Goal: Task Accomplishment & Management: Manage account settings

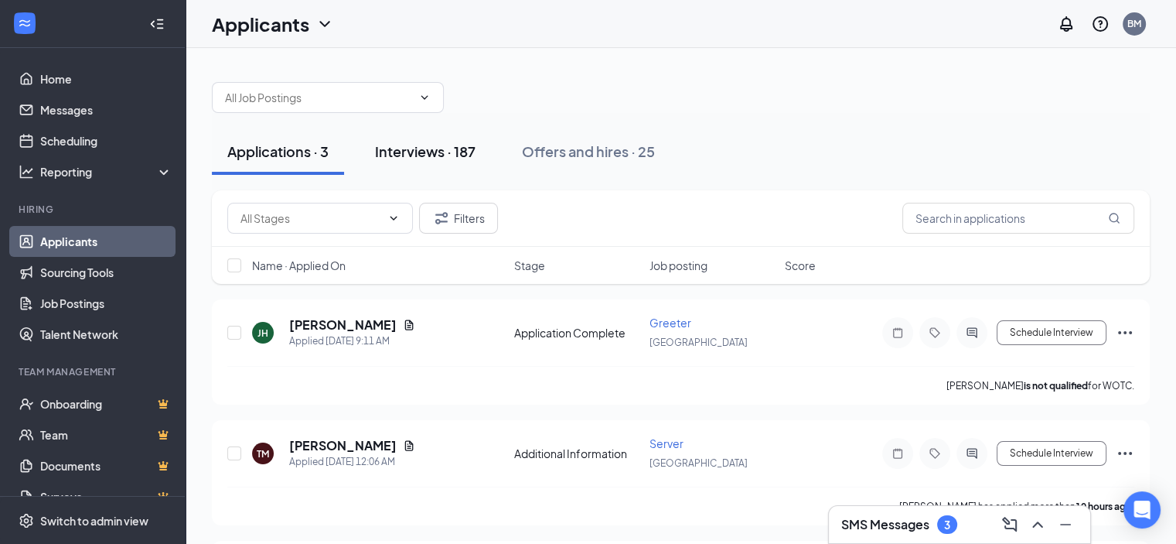
click at [411, 155] on div "Interviews · 187" at bounding box center [425, 151] width 101 height 19
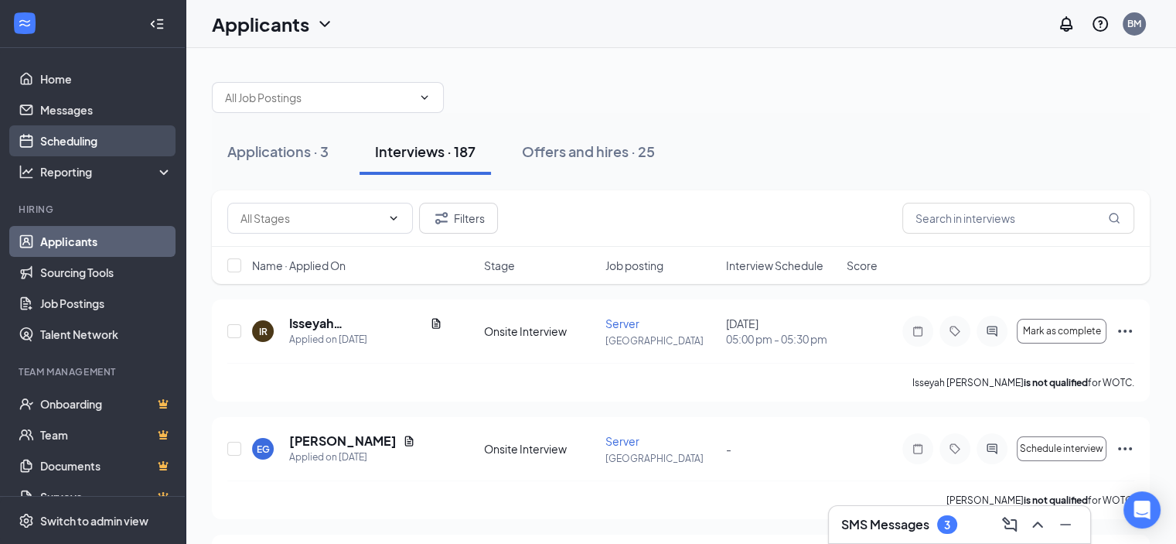
click at [104, 151] on link "Scheduling" at bounding box center [106, 140] width 132 height 31
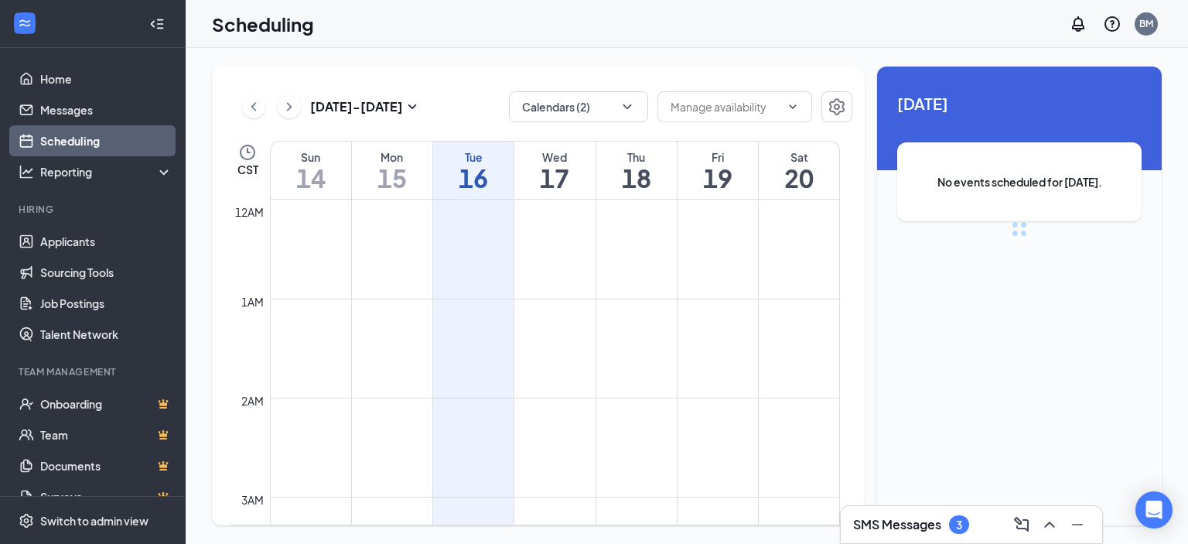
scroll to position [760, 0]
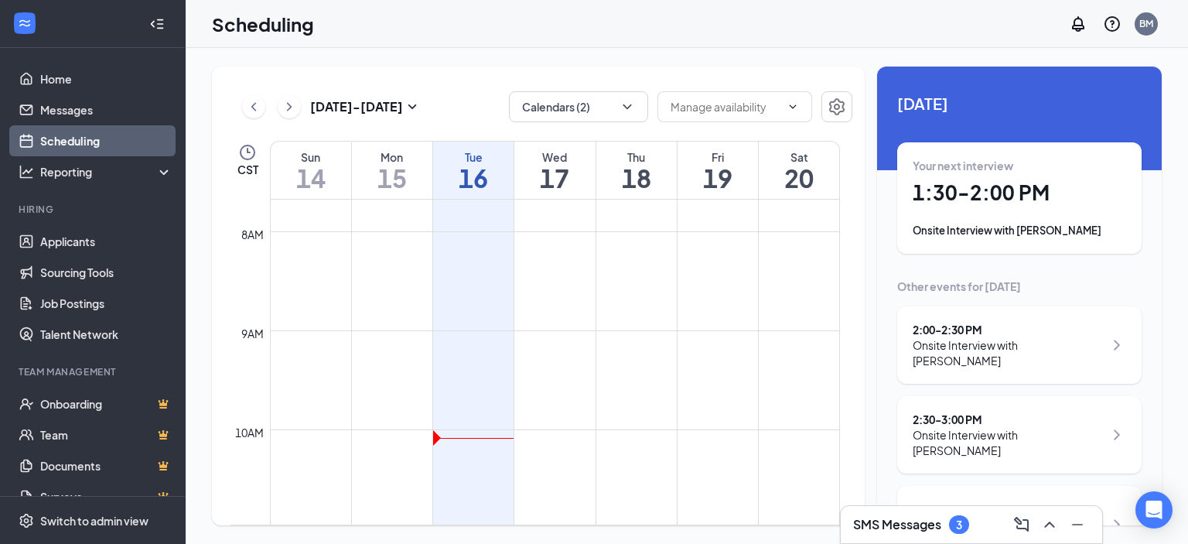
click at [915, 523] on h3 "SMS Messages" at bounding box center [897, 524] width 88 height 17
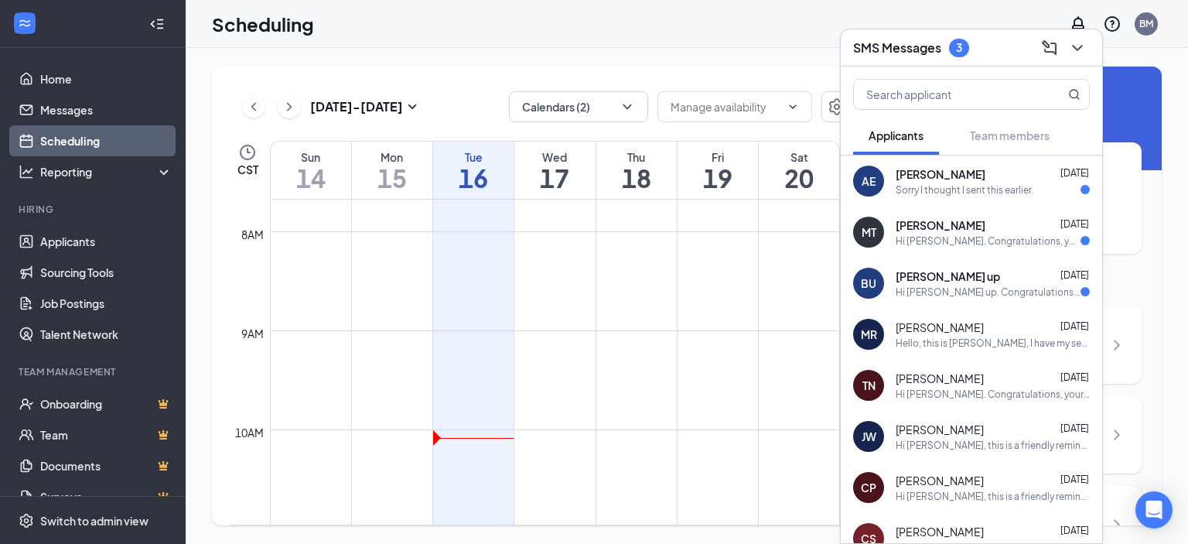
click at [1003, 179] on div "[PERSON_NAME] [DATE]" at bounding box center [992, 173] width 194 height 15
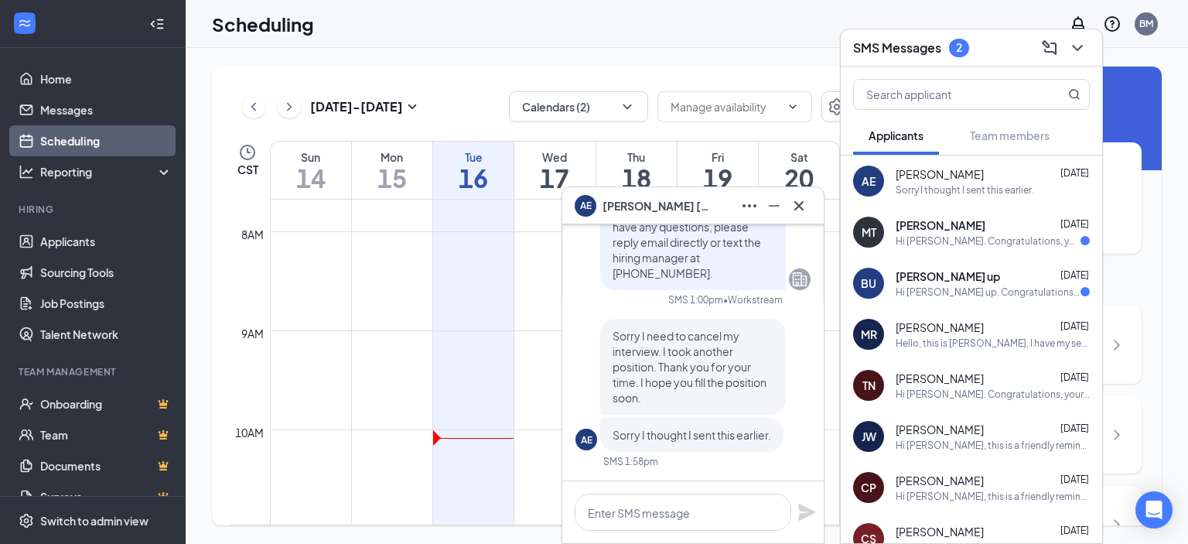
scroll to position [-155, 0]
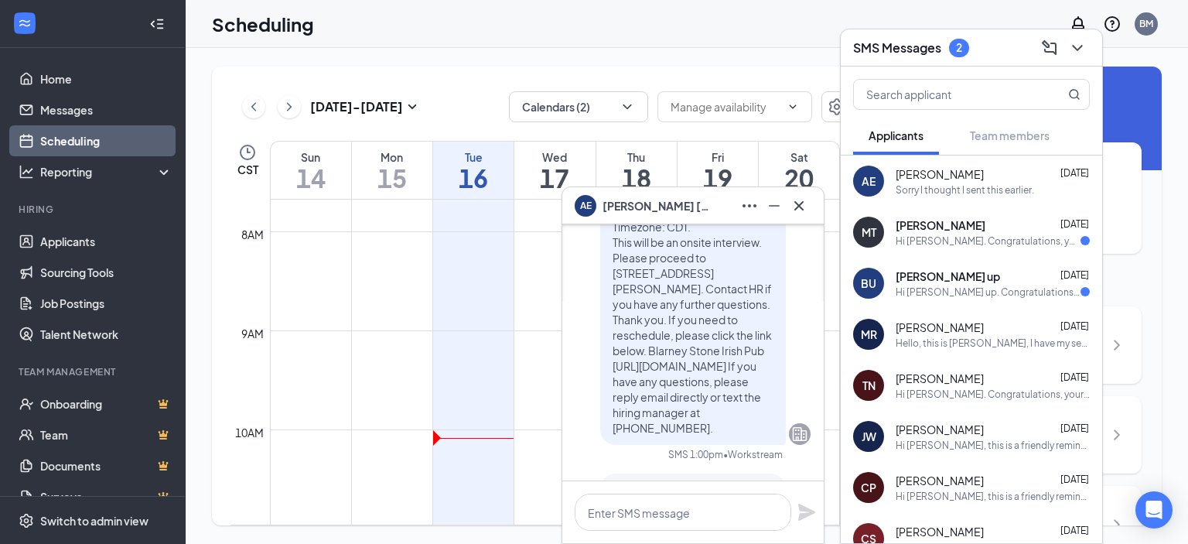
click at [981, 232] on div "[PERSON_NAME] [DATE]" at bounding box center [992, 224] width 194 height 15
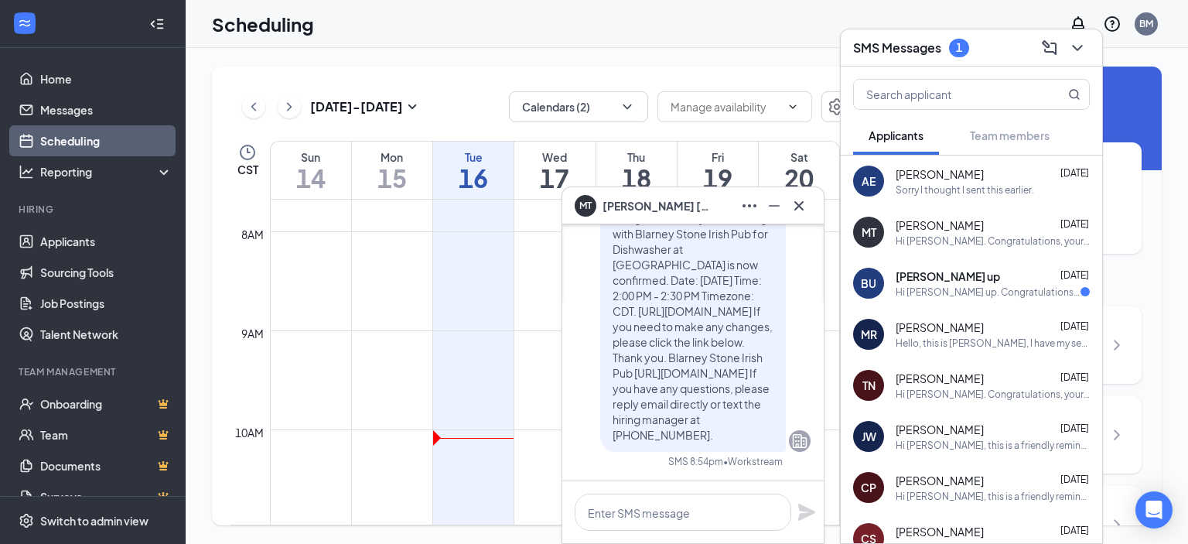
scroll to position [-77, 0]
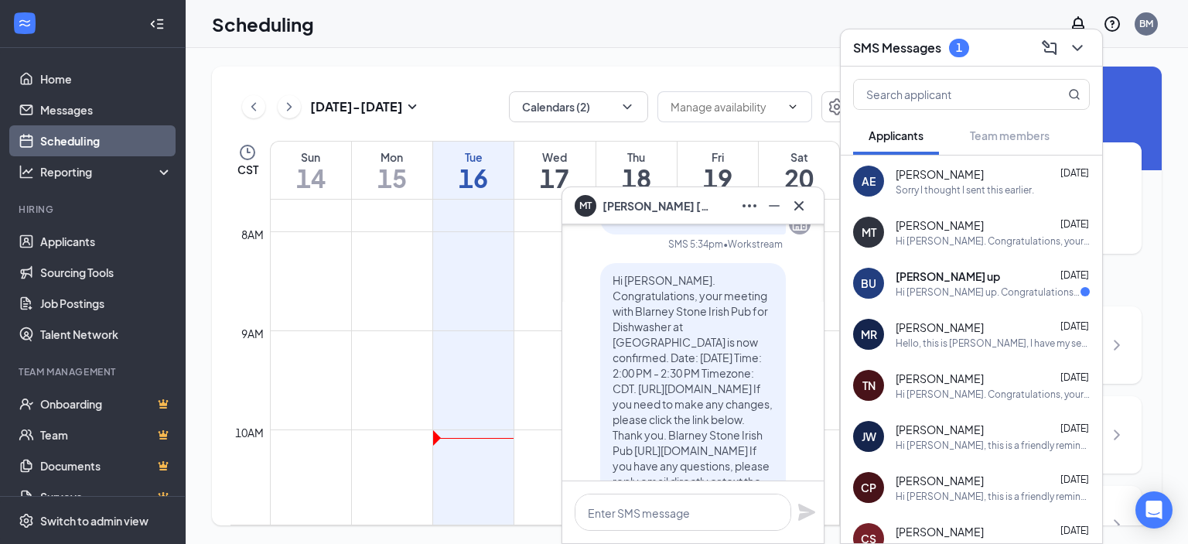
click at [933, 269] on span "[PERSON_NAME] up" at bounding box center [947, 275] width 104 height 15
click at [952, 383] on span "[PERSON_NAME]" at bounding box center [939, 377] width 88 height 15
click at [519, 384] on td at bounding box center [555, 392] width 570 height 25
click at [1070, 51] on icon "ChevronDown" at bounding box center [1077, 48] width 19 height 19
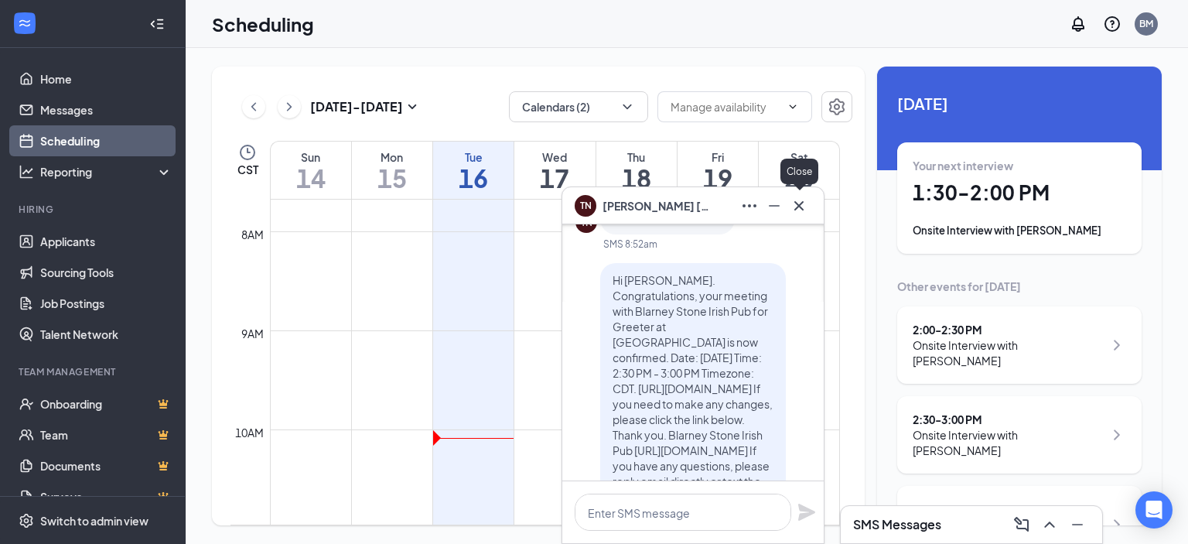
click at [798, 199] on icon "Cross" at bounding box center [799, 205] width 19 height 19
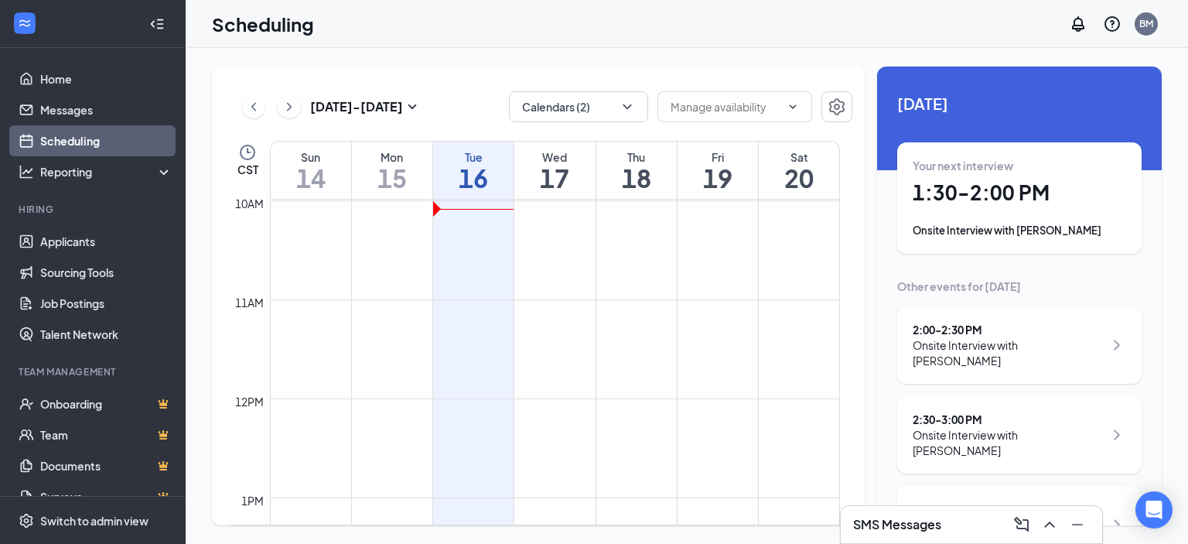
scroll to position [992, 0]
click at [687, 111] on input "text" at bounding box center [725, 106] width 110 height 17
click at [601, 107] on button "Calendars (2)" at bounding box center [578, 106] width 139 height 31
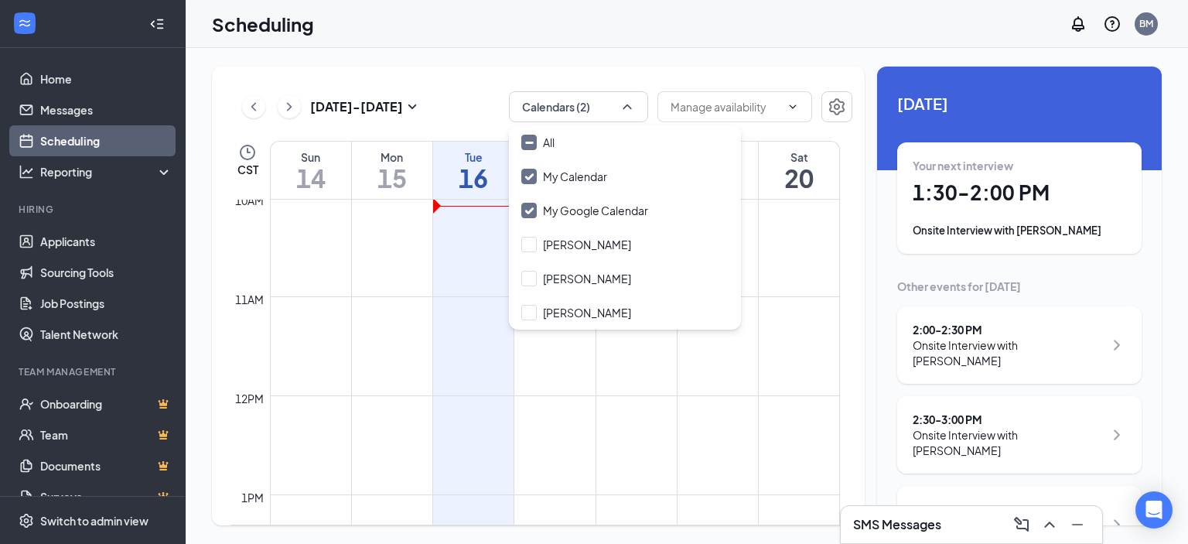
click at [468, 77] on div "[DATE] - [DATE] Calendars (2) Delete all availability CST Sun 14 Mon 15 Tue 16 …" at bounding box center [538, 296] width 653 height 459
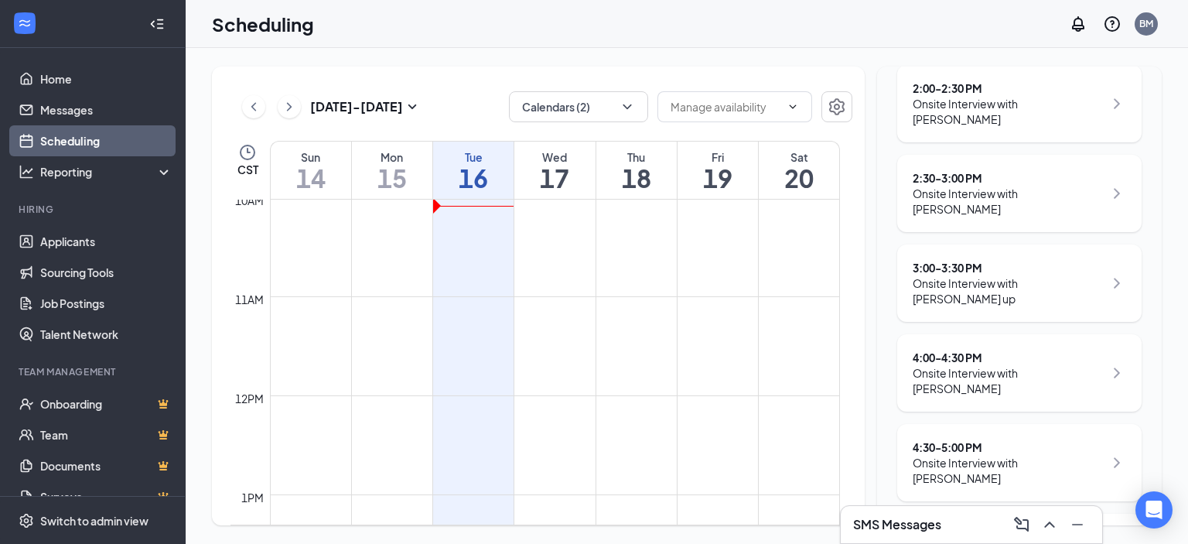
scroll to position [254, 0]
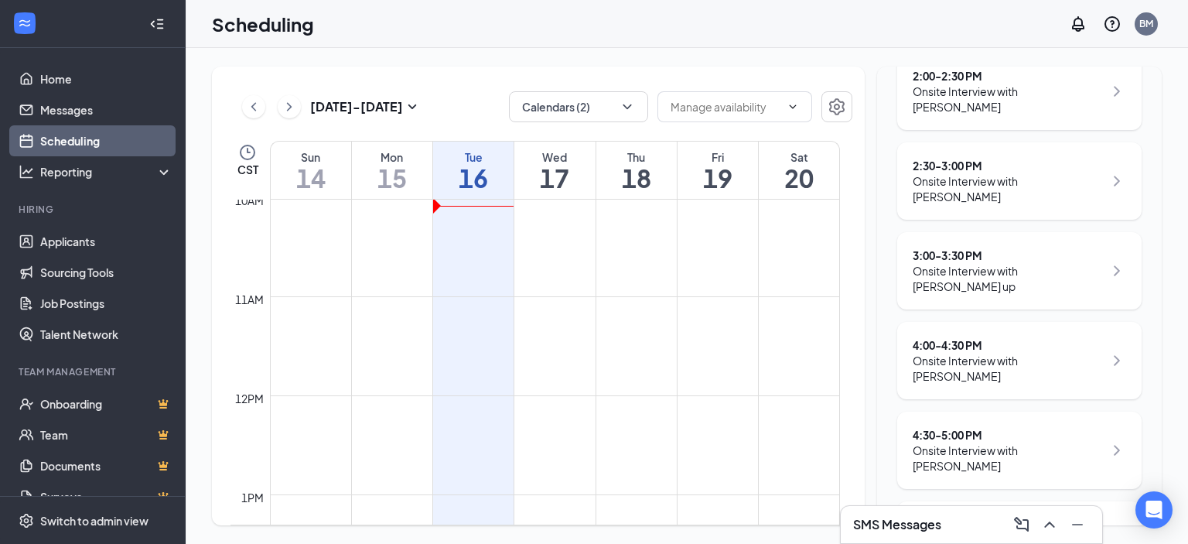
click at [1107, 530] on icon "ChevronRight" at bounding box center [1116, 539] width 19 height 19
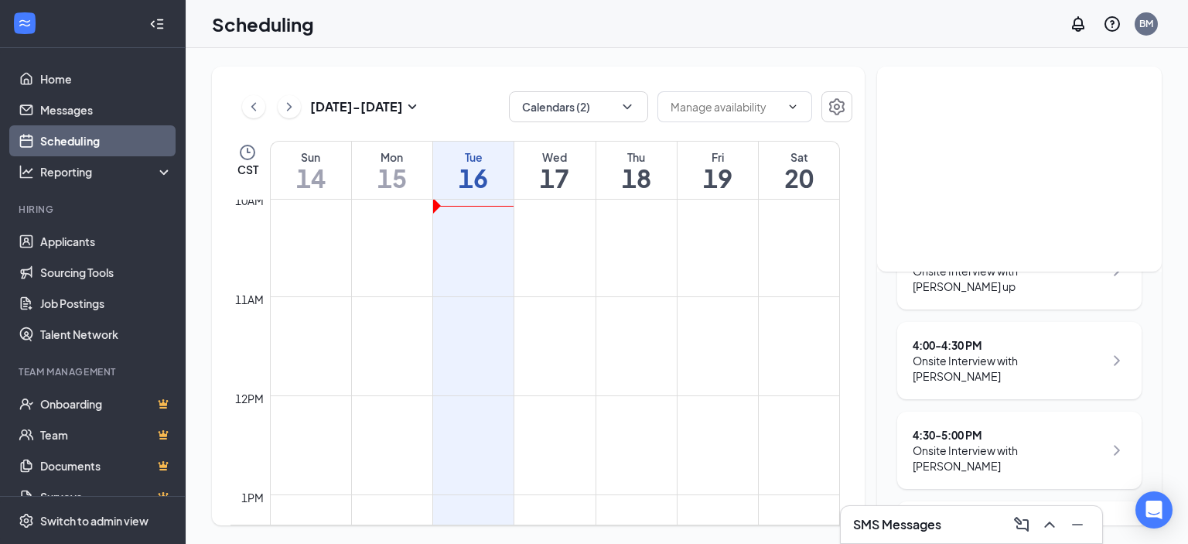
click at [996, 501] on div "5:00 - 5:30 PM Onsite Interview with [PERSON_NAME]" at bounding box center [1019, 539] width 244 height 77
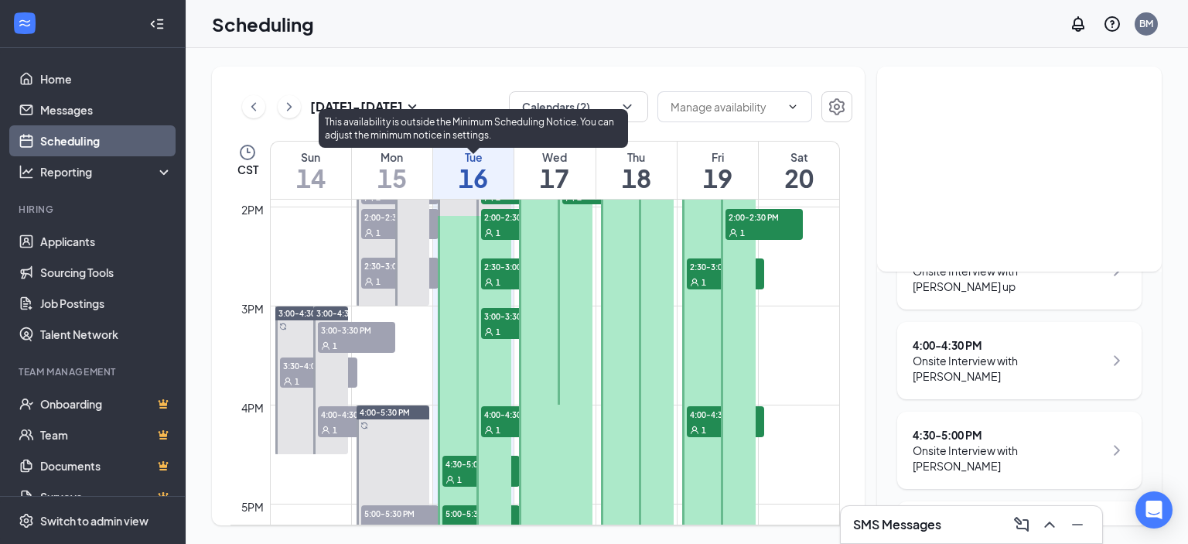
scroll to position [1456, 0]
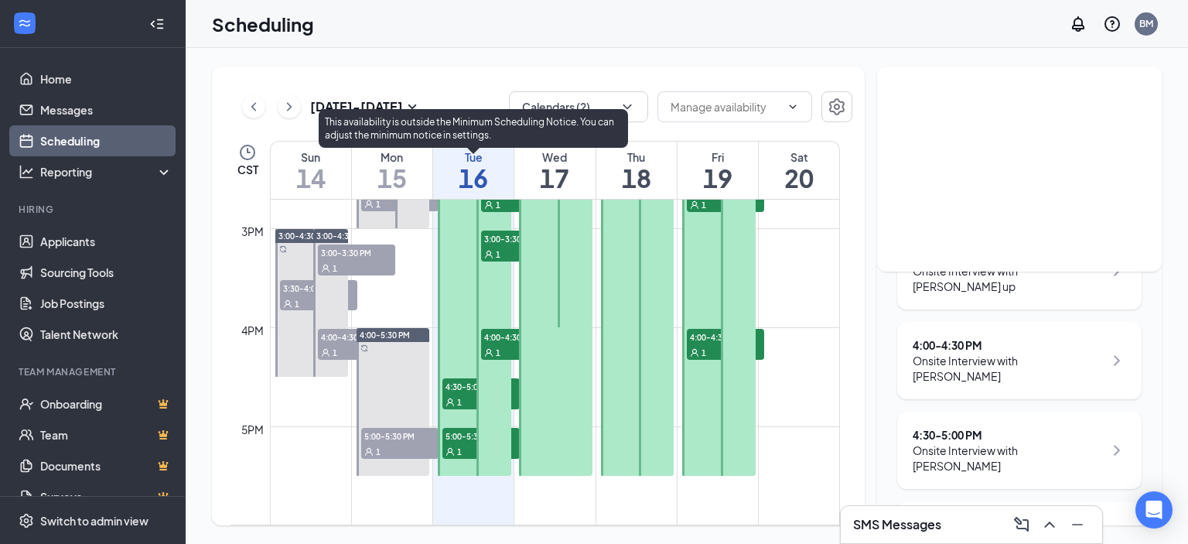
click at [446, 450] on icon "User" at bounding box center [449, 451] width 9 height 9
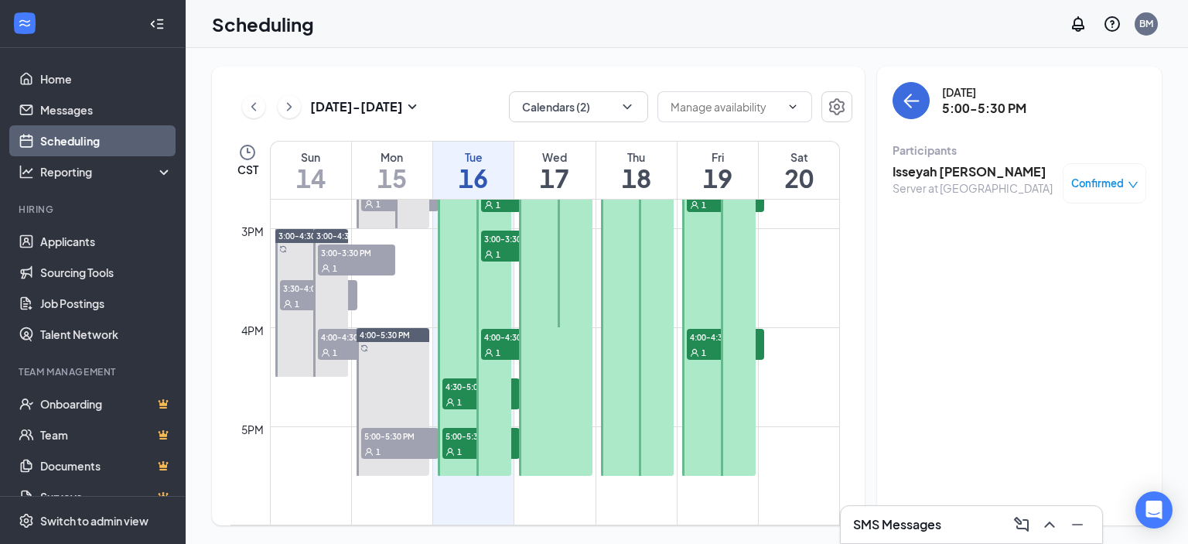
click at [1116, 184] on span "Confirmed" at bounding box center [1097, 183] width 53 height 15
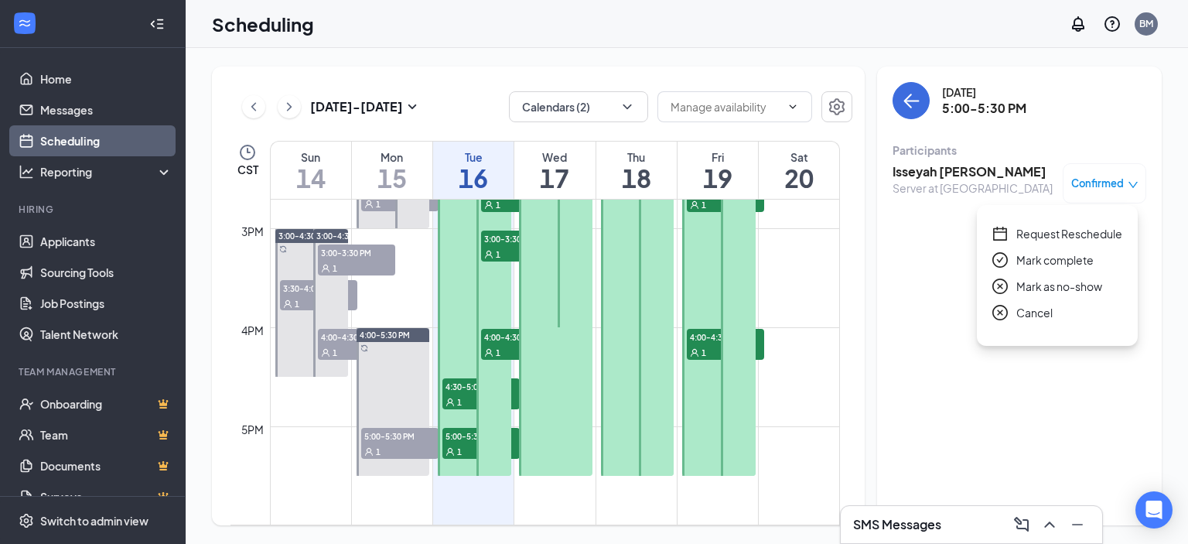
click at [1064, 230] on span "Request Reschedule" at bounding box center [1069, 233] width 106 height 17
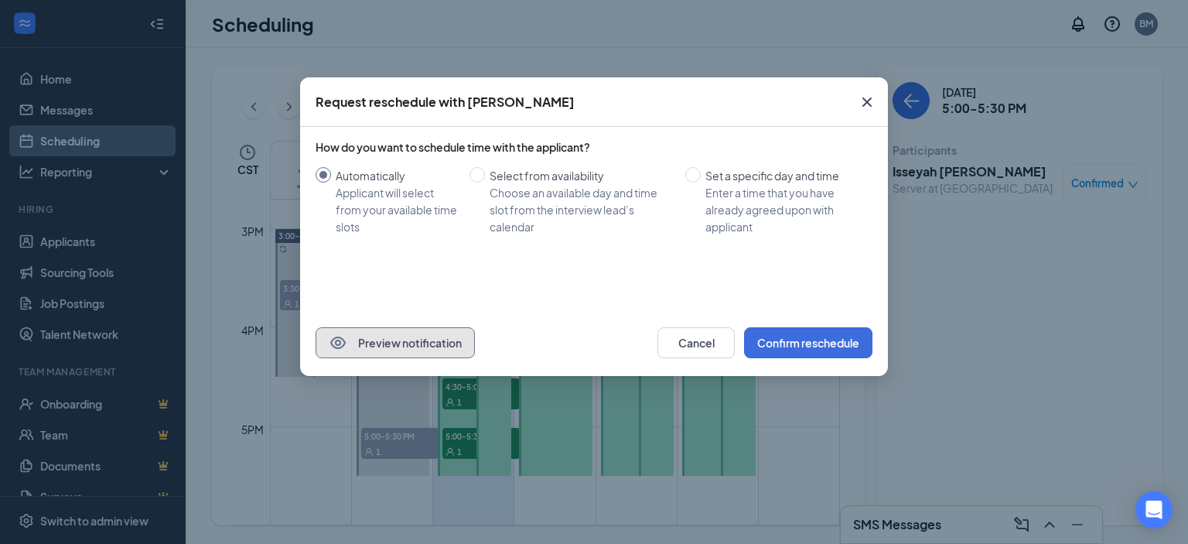
click at [455, 339] on button "Preview notification" at bounding box center [395, 342] width 159 height 31
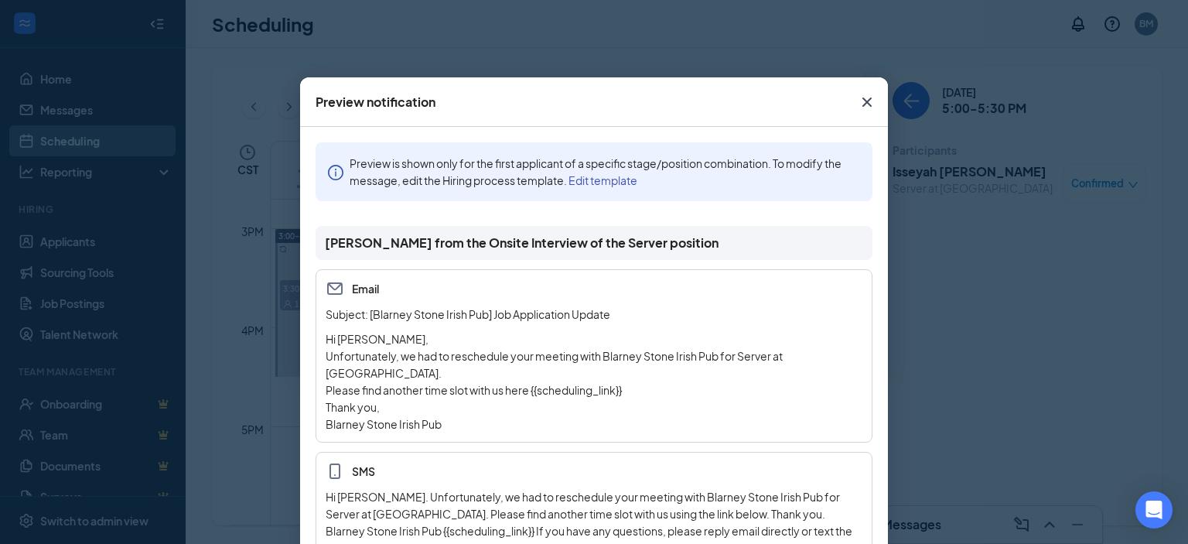
click at [858, 105] on icon "Cross" at bounding box center [867, 102] width 19 height 19
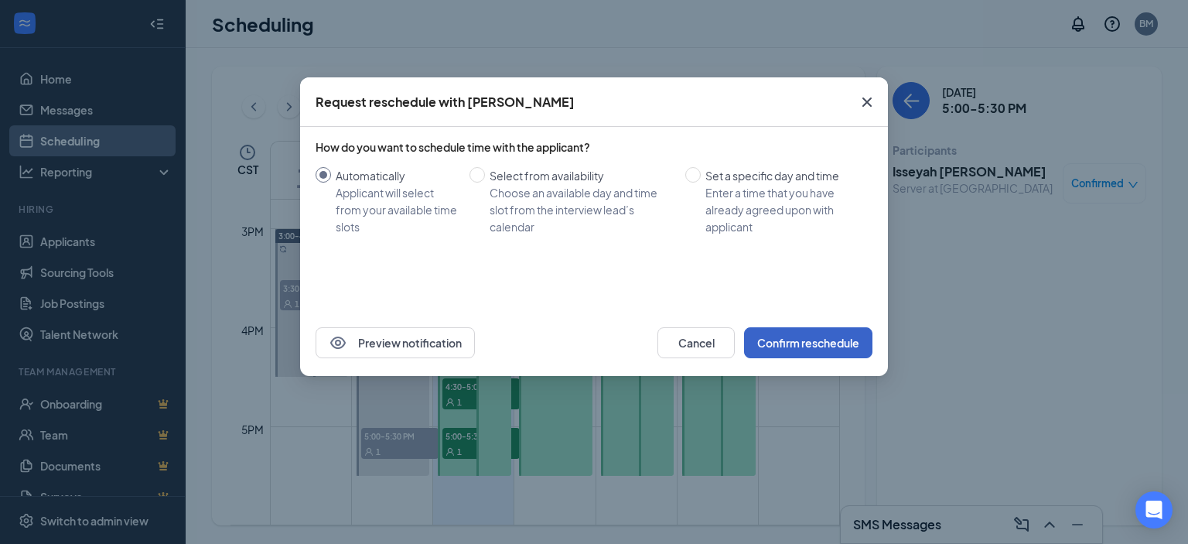
click at [764, 332] on button "Confirm reschedule" at bounding box center [808, 342] width 128 height 31
